Goal: Navigation & Orientation: Find specific page/section

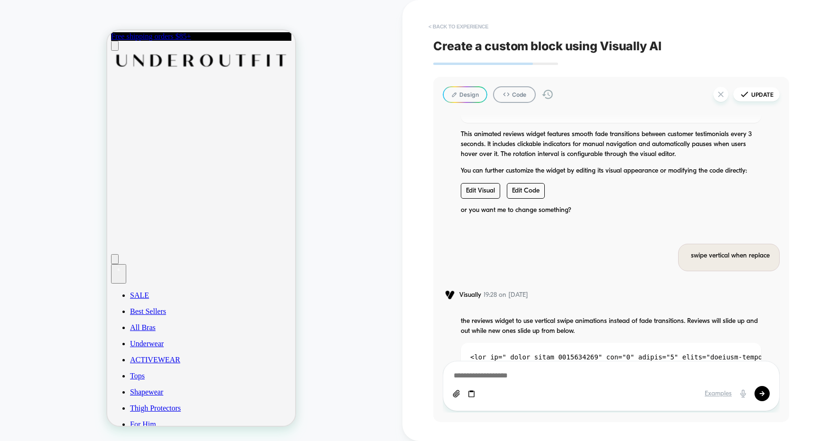
click at [477, 20] on button "< Back to experience" at bounding box center [458, 26] width 69 height 15
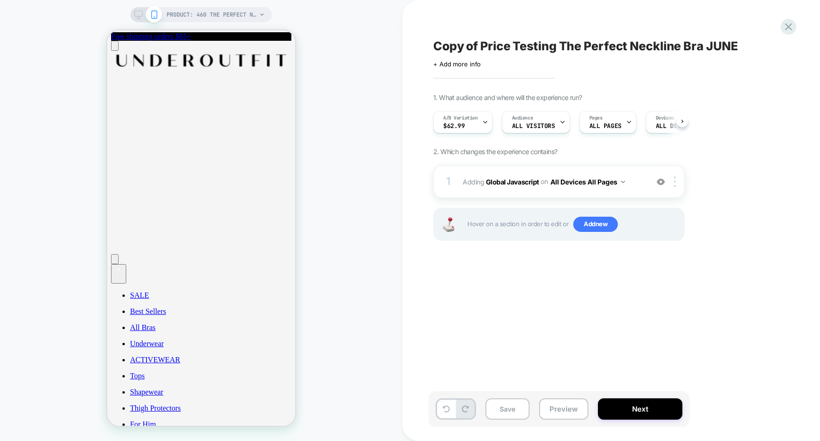
scroll to position [0, 0]
click at [633, 401] on button "Next" at bounding box center [640, 408] width 84 height 21
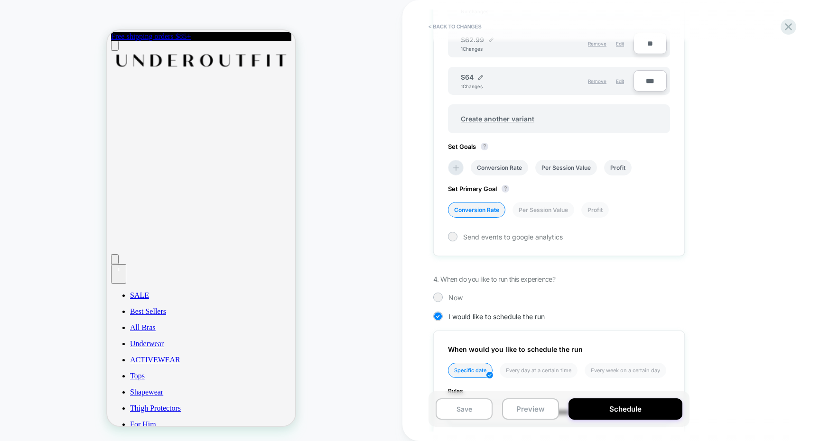
scroll to position [358, 0]
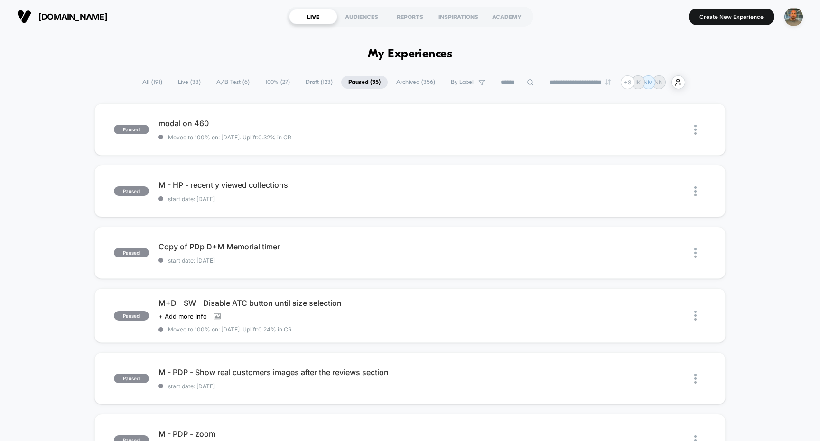
click at [235, 80] on span "A/B Test ( 6 )" at bounding box center [232, 82] width 47 height 13
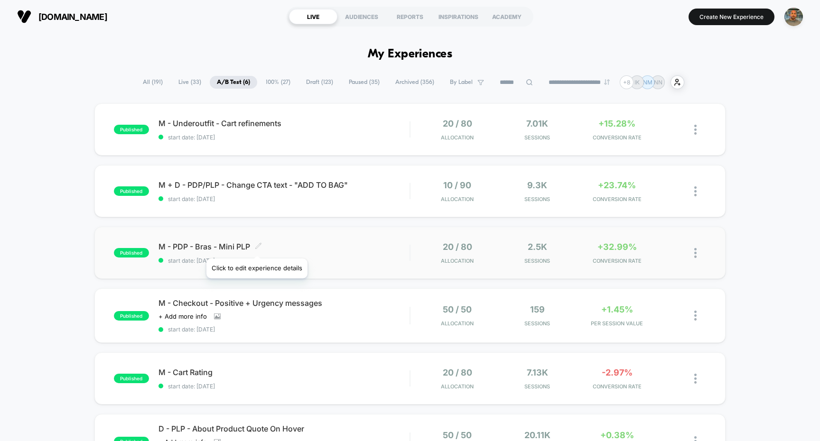
click at [256, 247] on icon at bounding box center [258, 245] width 7 height 7
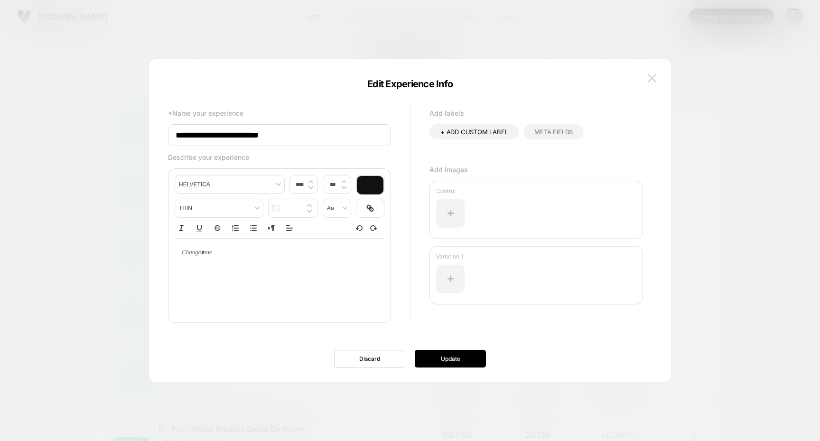
click at [653, 77] on img at bounding box center [652, 78] width 9 height 8
